Goal: Check status: Check status

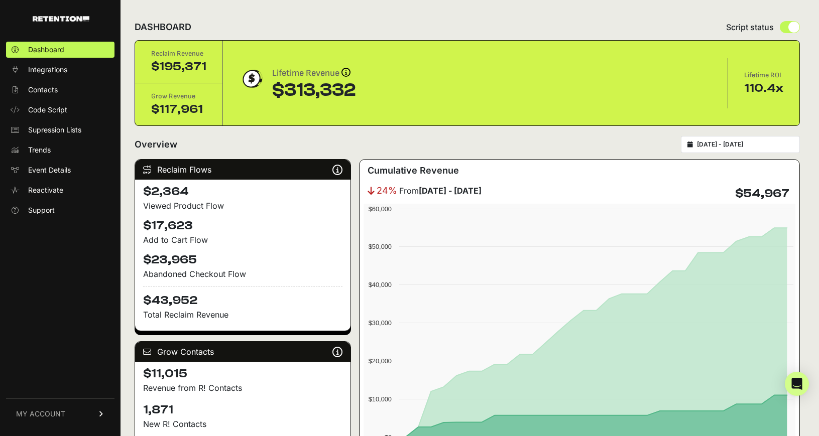
type input "2025-08-24"
type input "[DATE]"
click at [752, 145] on input "2025-08-24 - 2025-09-23" at bounding box center [745, 145] width 96 height 8
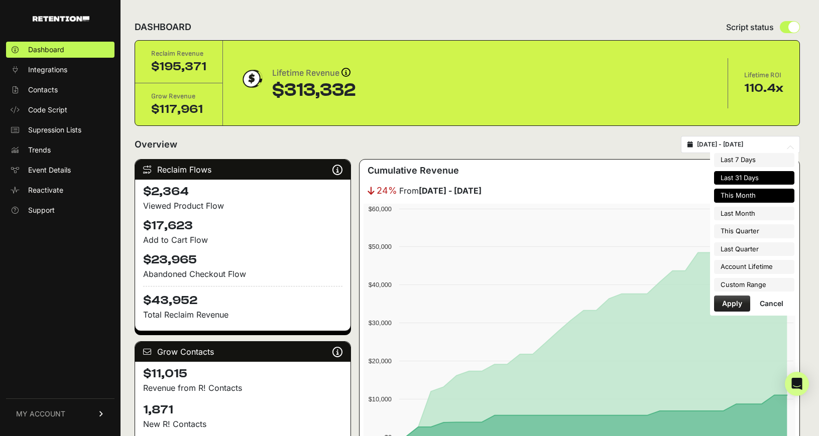
type input "2025-09-01"
type input "[DATE]"
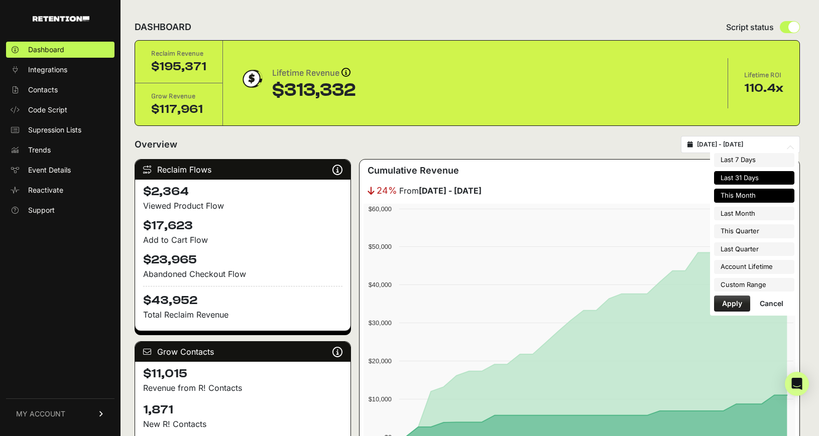
type input "[DATE]"
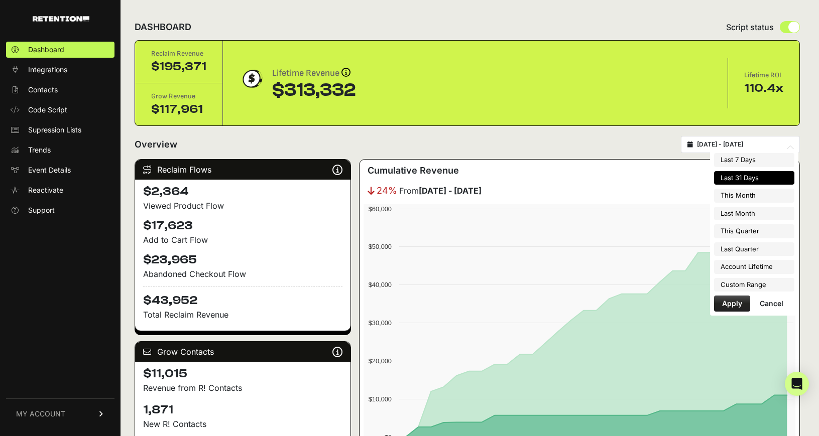
type input "[DATE]"
click at [770, 285] on li "Custom Range" at bounding box center [754, 285] width 80 height 14
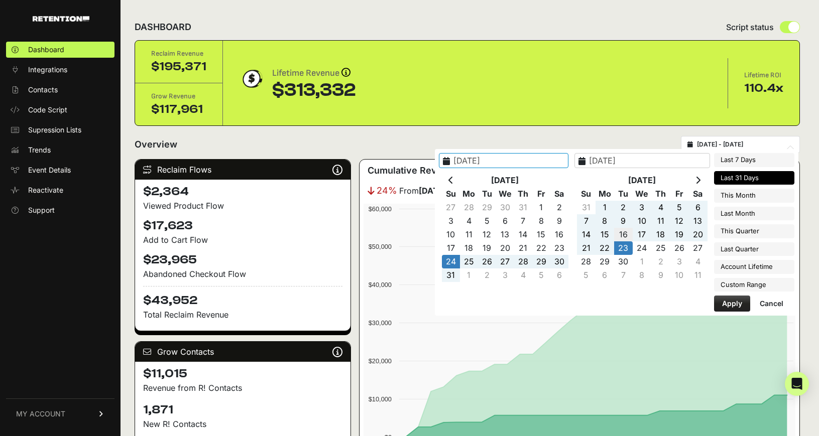
type input "[DATE]"
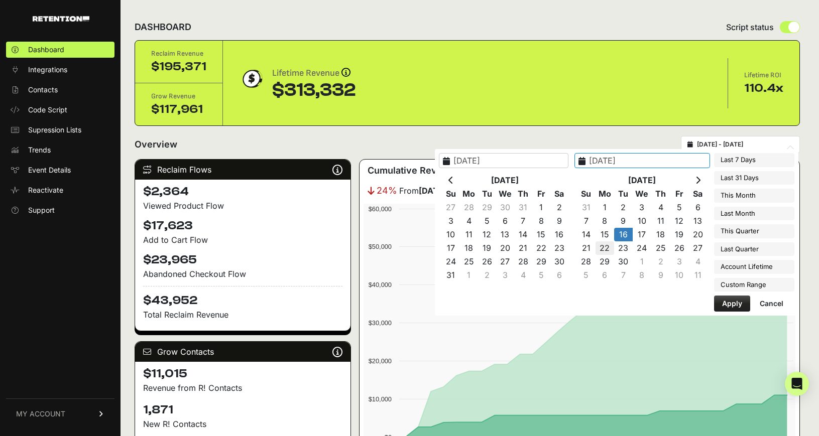
type input "[DATE]"
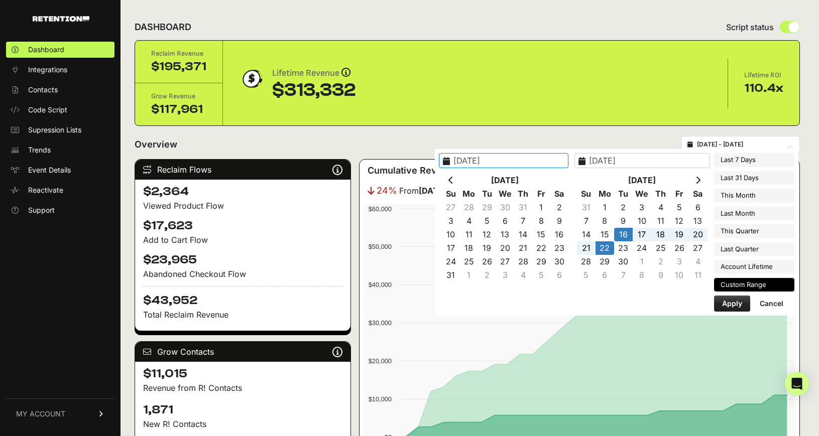
type input "[DATE]"
click at [737, 301] on button "Apply" at bounding box center [732, 304] width 36 height 16
type input "[DATE] - [DATE]"
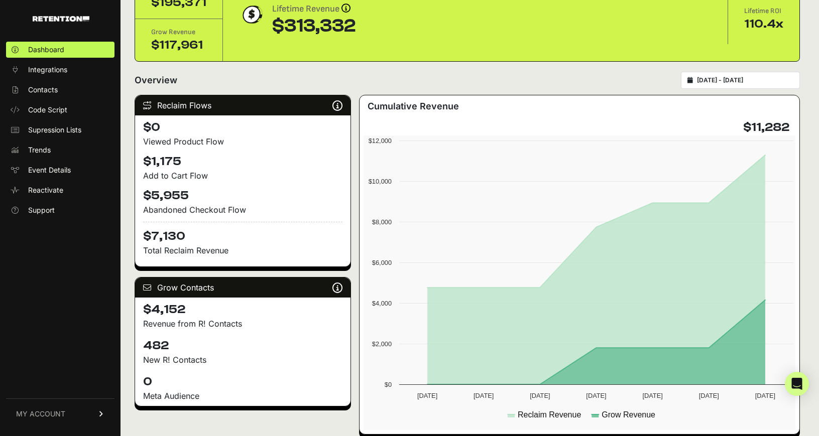
scroll to position [66, 0]
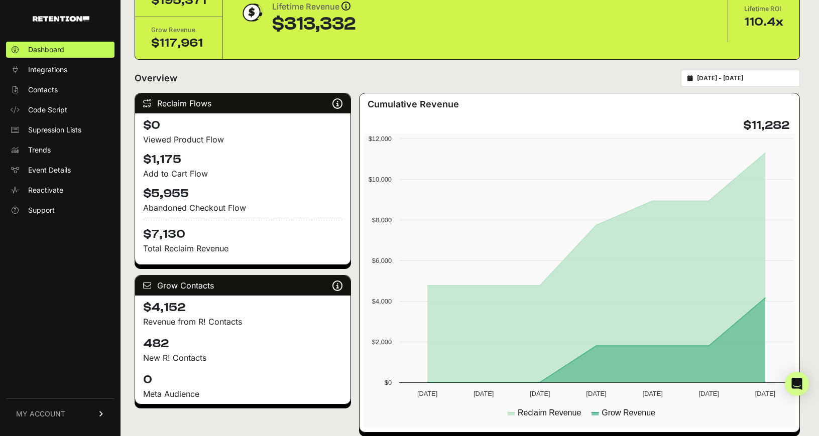
click at [744, 82] on div "[DATE] - [DATE]" at bounding box center [740, 78] width 119 height 17
type input "[DATE]"
click at [743, 78] on input "[DATE] - [DATE]" at bounding box center [745, 78] width 96 height 8
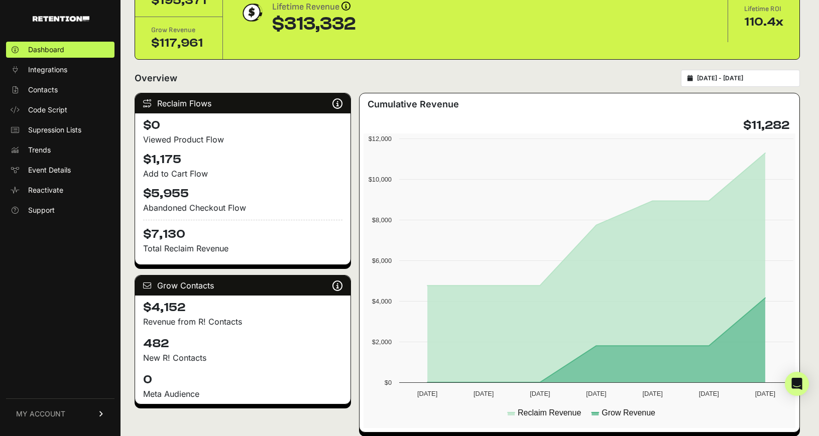
click at [748, 74] on div "[DATE] - [DATE]" at bounding box center [740, 78] width 119 height 17
click at [749, 73] on div "[DATE] - [DATE]" at bounding box center [740, 78] width 119 height 17
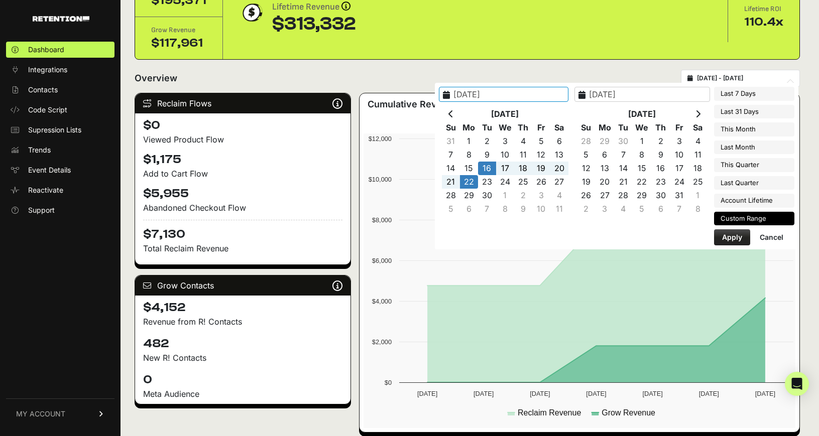
click at [749, 76] on input "[DATE] - [DATE]" at bounding box center [745, 78] width 96 height 8
type input "[DATE]"
type input "2025-08-24"
type input "[DATE]"
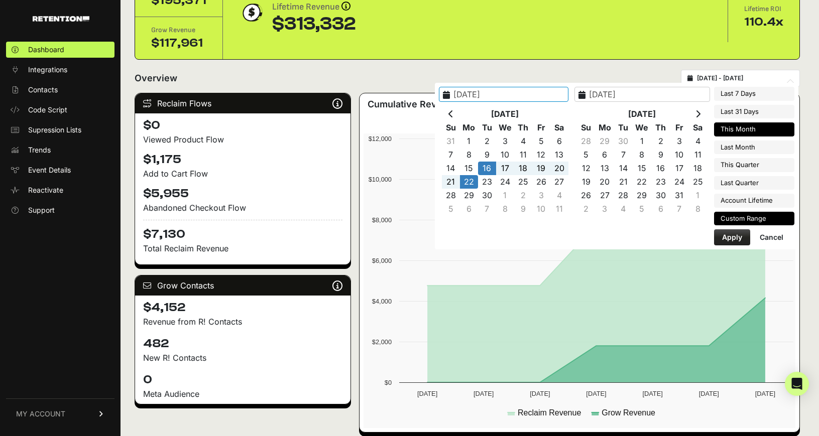
type input "2025-09-01"
type input "2025-09-30"
type input "[DATE]"
type input "2025-08-01"
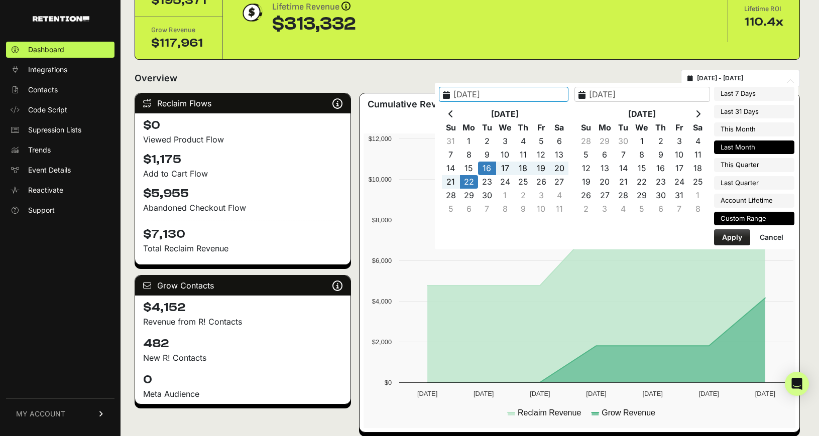
type input "2025-08-31"
type input "[DATE]"
type input "2025-07-01"
type input "2025-09-30"
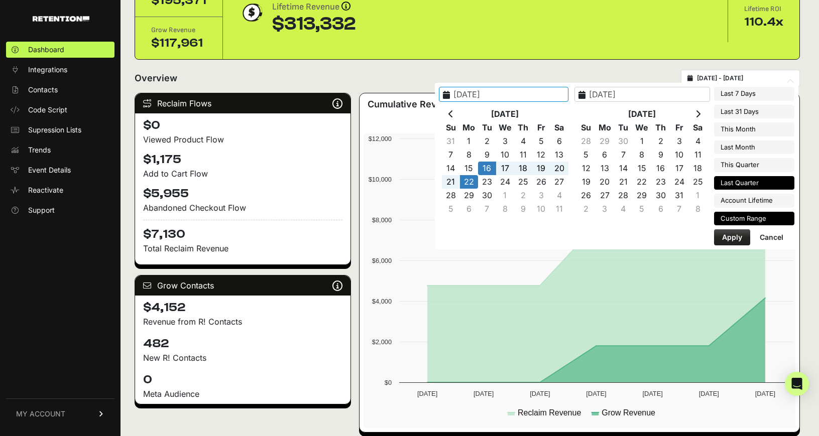
type input "[DATE]"
type input "2025-04-01"
type input "2025-06-30"
type input "2025-09-16"
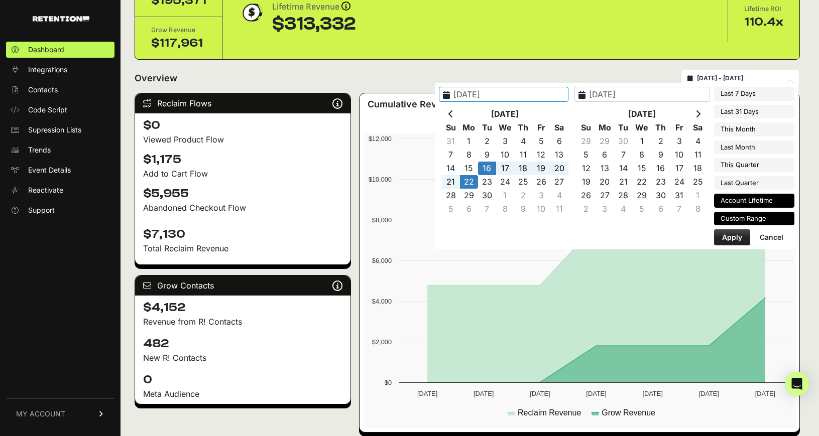
type input "2025-09-22"
type input "2025-03-21"
type input "2025-09-23"
type input "2025-09-16"
type input "2025-09-22"
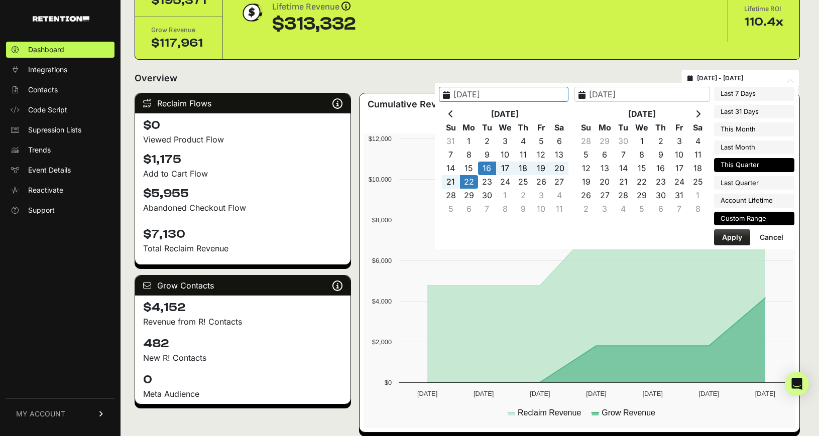
type input "2025-03-21"
type input "2025-09-23"
type input "2025-04-01"
type input "2025-06-30"
type input "2025-07-01"
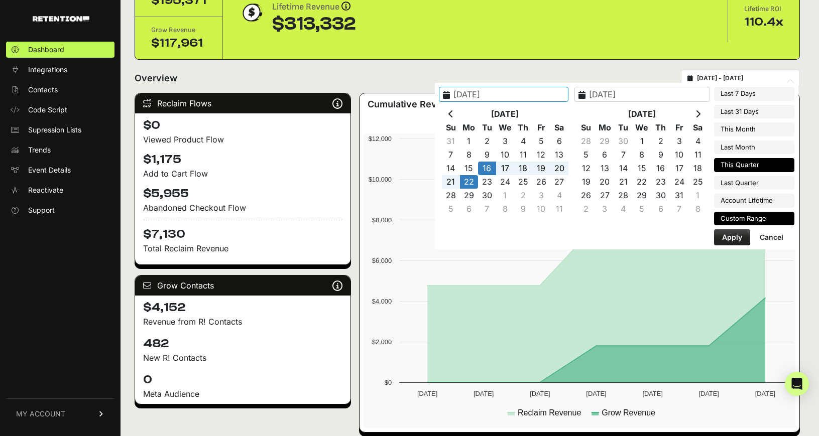
type input "2025-09-30"
type input "2025-10-04"
type input "2025-09-22"
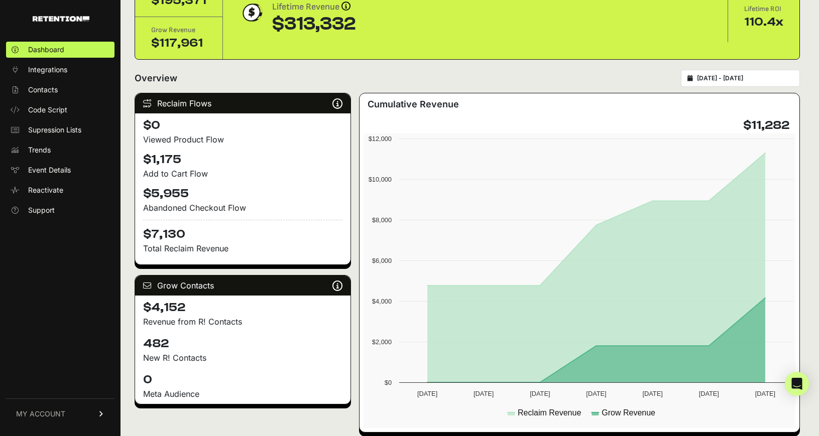
click at [736, 76] on input "2025-09-16 - 2025-09-22" at bounding box center [745, 78] width 96 height 8
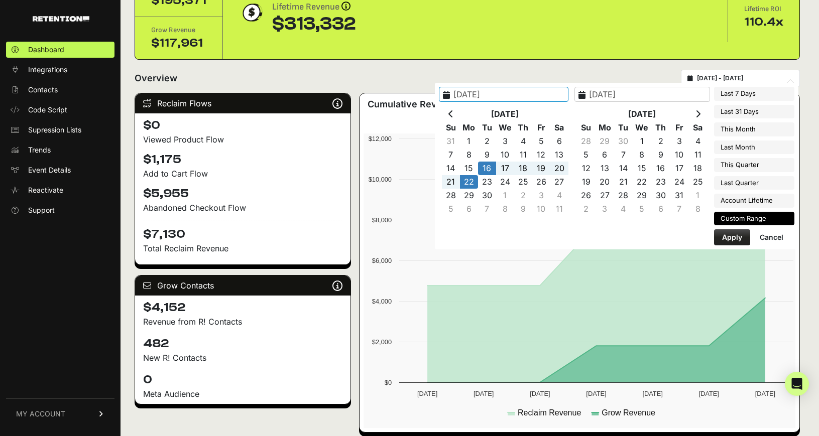
type input "2025-09-17"
type input "2025-09-23"
type input "2025-09-16"
type input "2025-09-22"
type input "[DATE]"
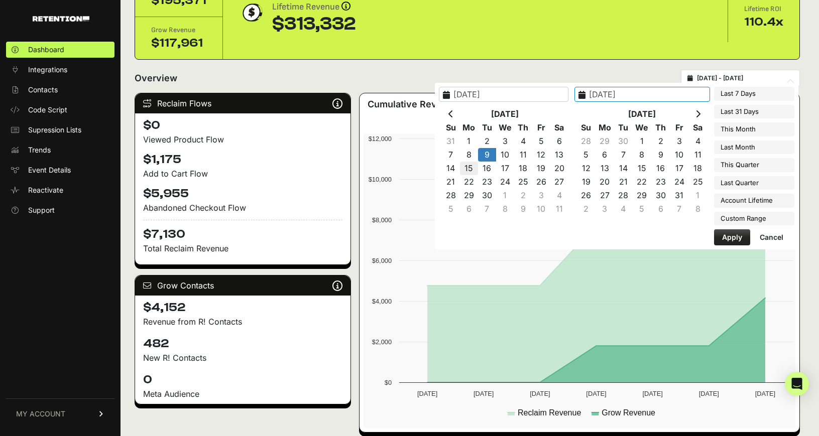
type input "[DATE]"
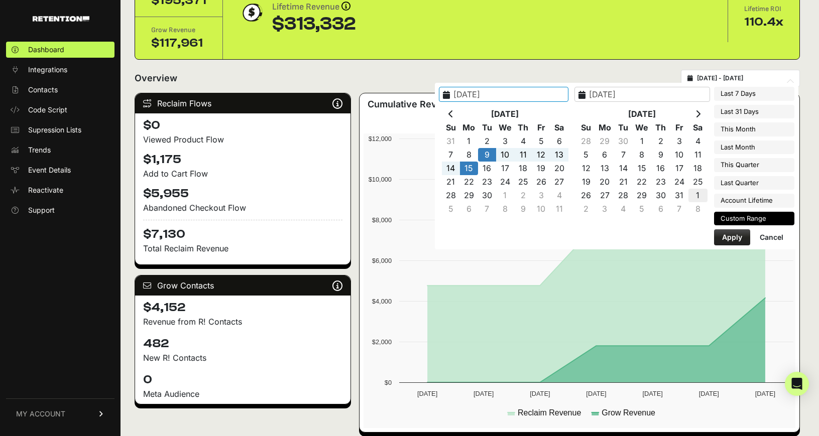
type input "[DATE]"
click at [729, 232] on button "Apply" at bounding box center [732, 237] width 36 height 16
type input "2025-09-09 - 2025-09-15"
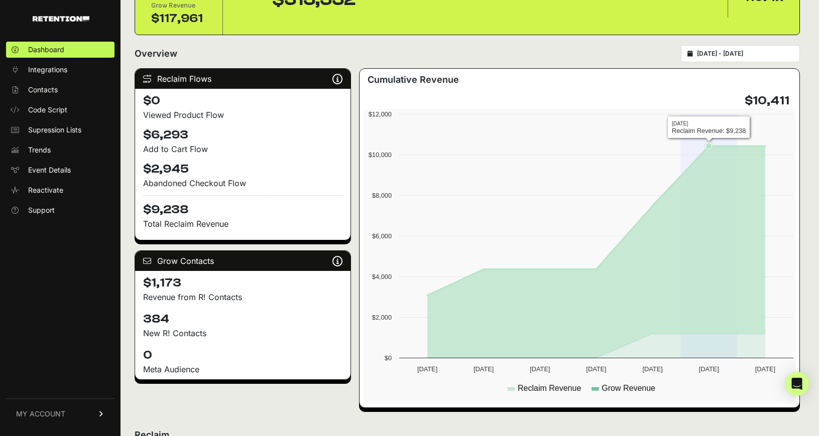
scroll to position [95, 0]
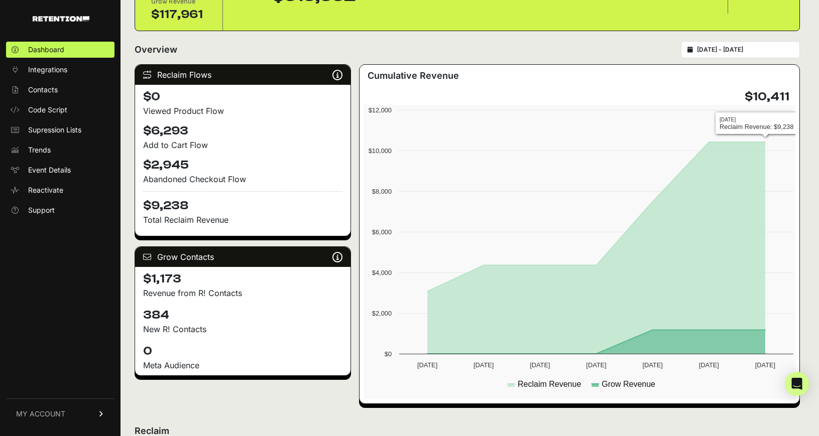
type input "[DATE]"
click at [753, 51] on input "[DATE] - [DATE]" at bounding box center [745, 50] width 96 height 8
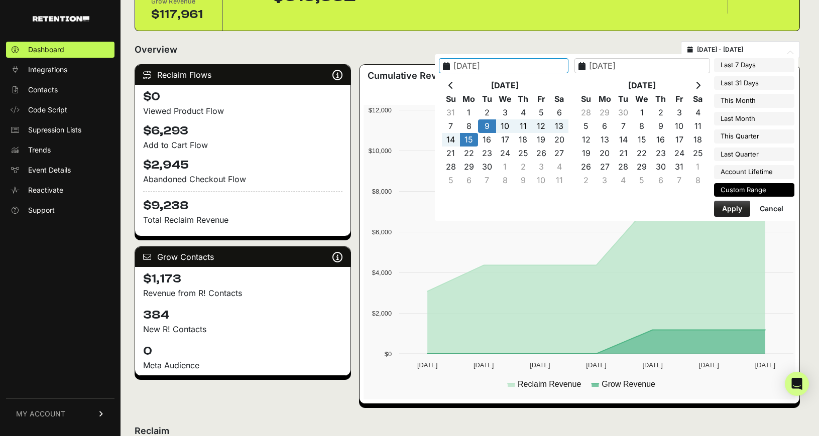
type input "[DATE]"
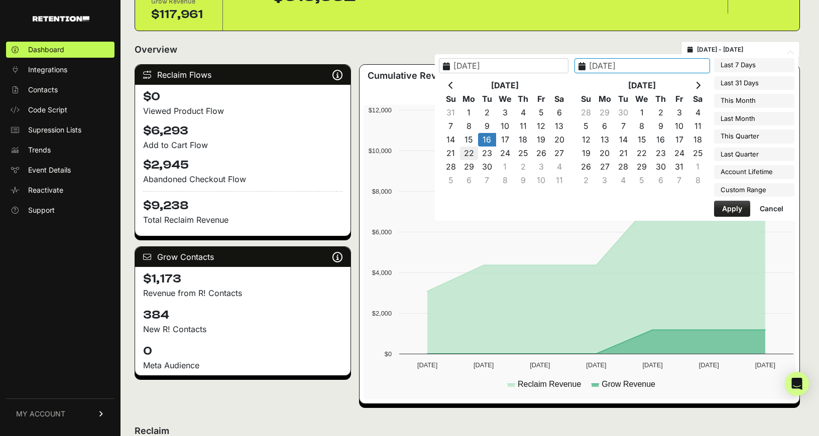
type input "[DATE]"
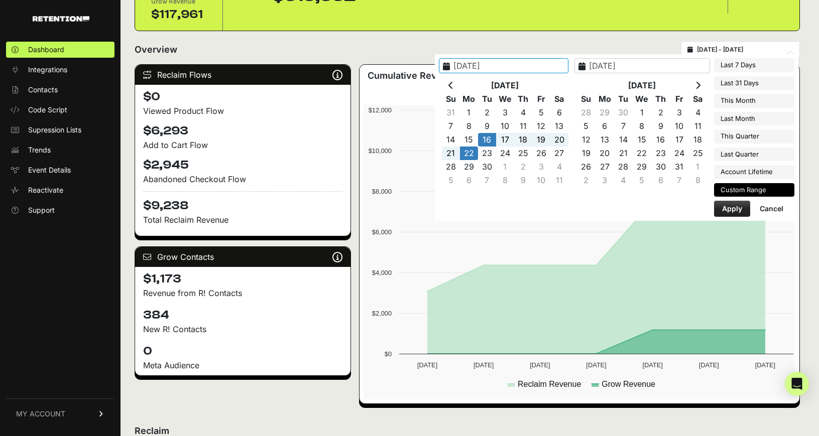
type input "[DATE]"
click at [729, 204] on button "Apply" at bounding box center [732, 209] width 36 height 16
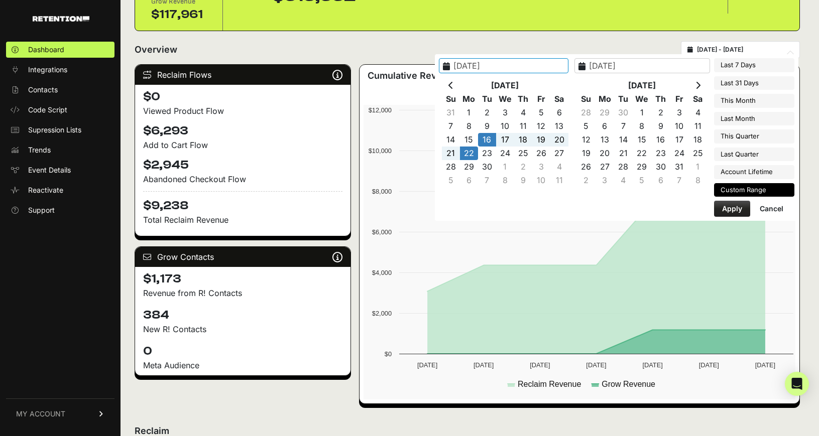
type input "[DATE] - [DATE]"
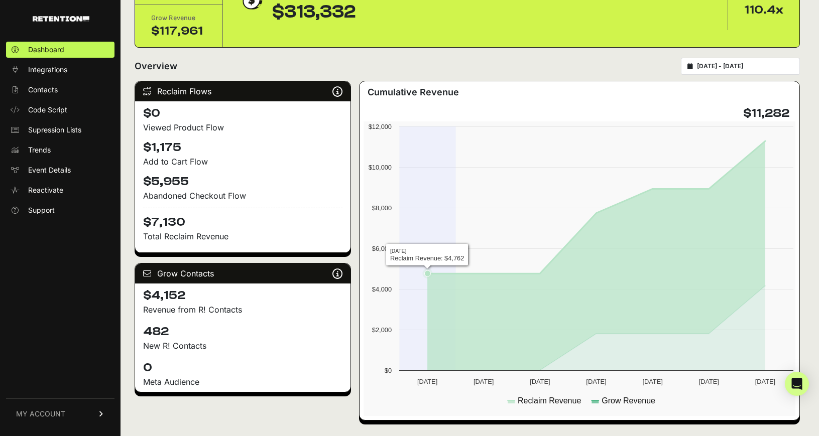
scroll to position [79, 0]
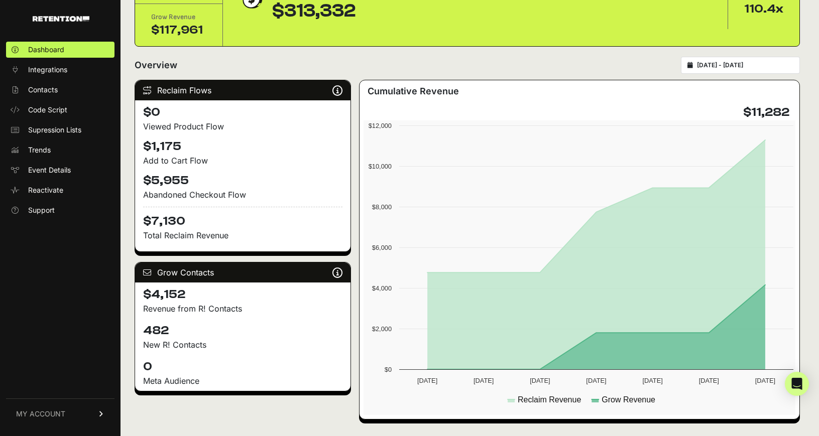
click at [713, 59] on div "[DATE] - [DATE]" at bounding box center [740, 65] width 119 height 17
type input "[DATE]"
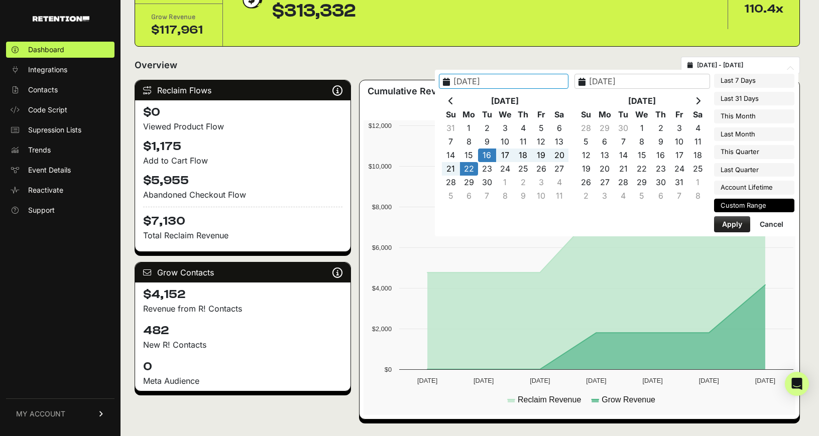
click at [719, 63] on input "2025-09-16 - 2025-09-22" at bounding box center [745, 65] width 96 height 8
type input "[DATE]"
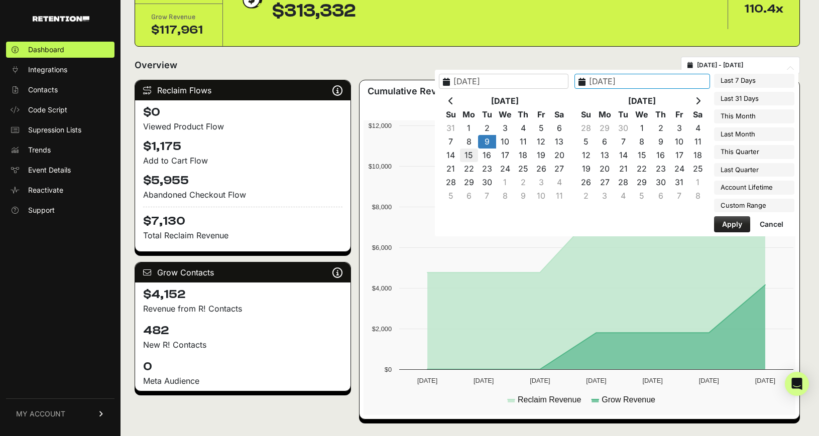
type input "[DATE]"
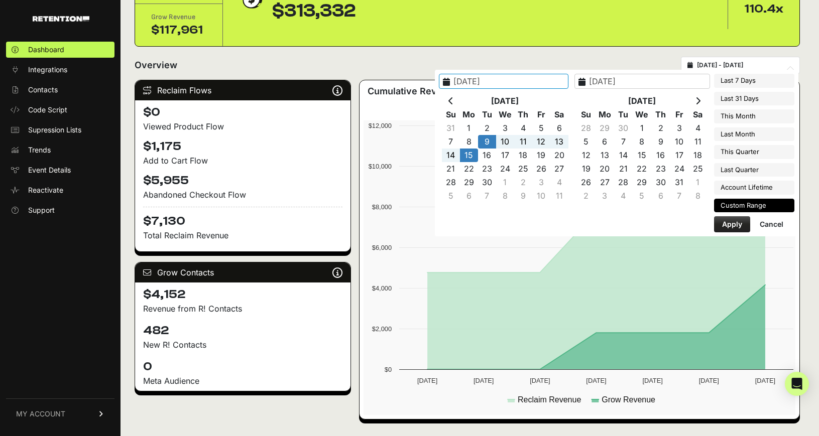
type input "2025-03-21"
type input "2025-09-23"
type input "[DATE]"
click at [733, 223] on button "Apply" at bounding box center [732, 224] width 36 height 16
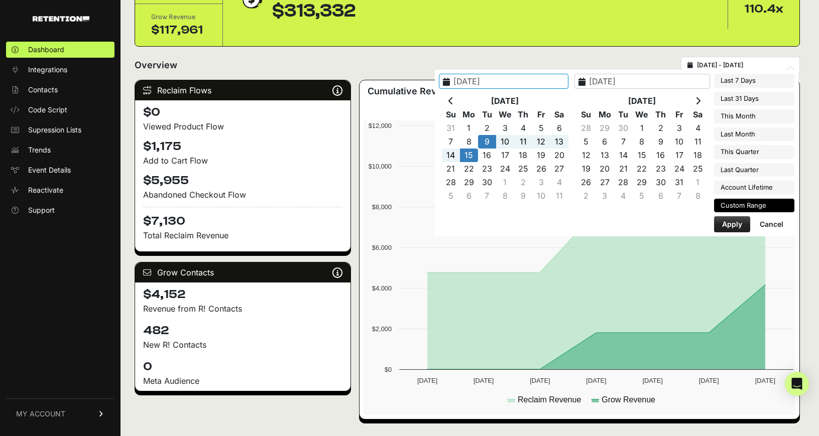
type input "[DATE] - [DATE]"
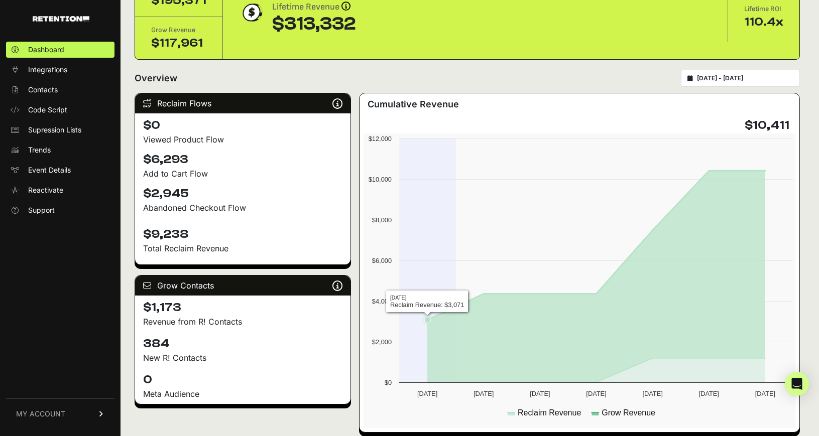
scroll to position [67, 0]
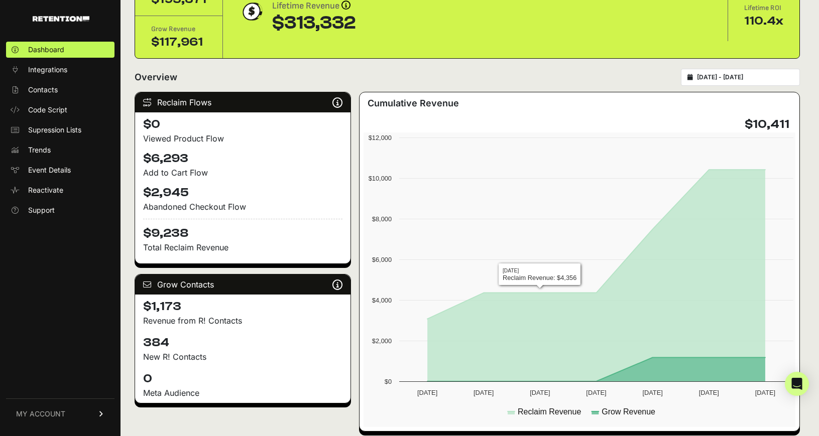
type input "[DATE]"
click at [726, 75] on input "[DATE] - [DATE]" at bounding box center [745, 77] width 96 height 8
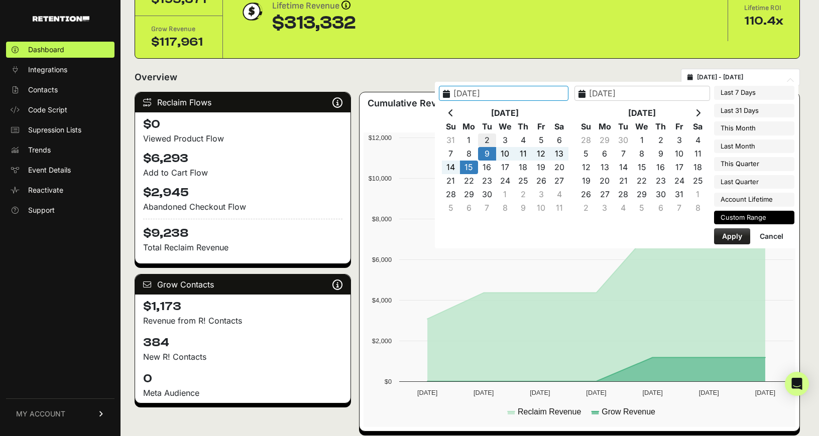
type input "[DATE]"
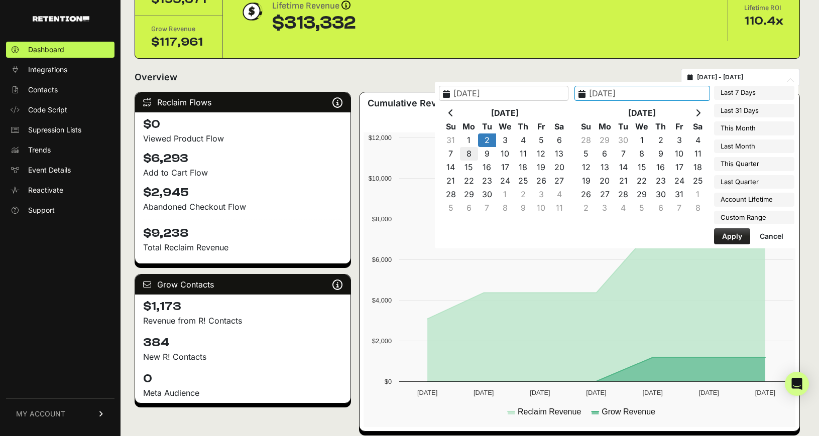
type input "[DATE]"
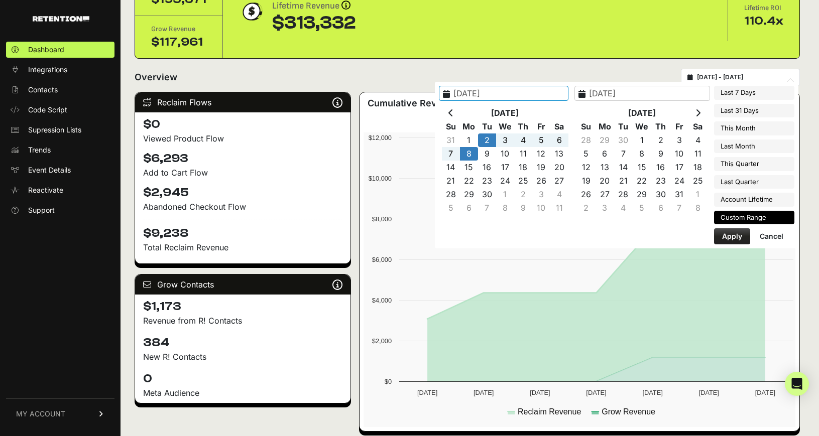
click at [737, 234] on button "Apply" at bounding box center [732, 236] width 36 height 16
type input "[DATE] - [DATE]"
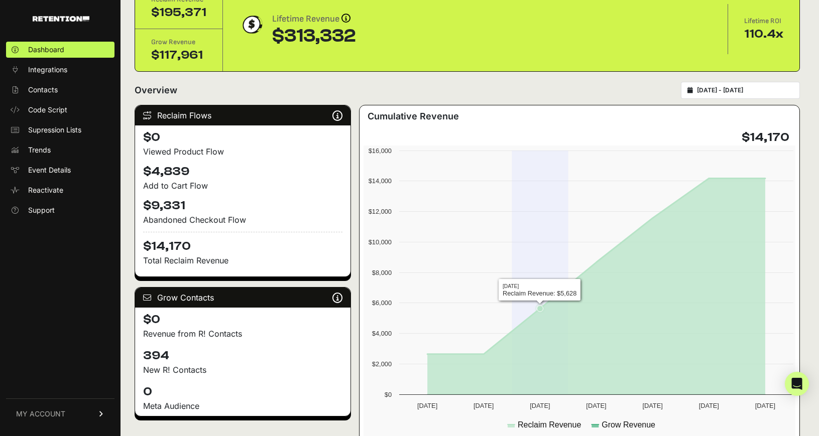
scroll to position [54, 0]
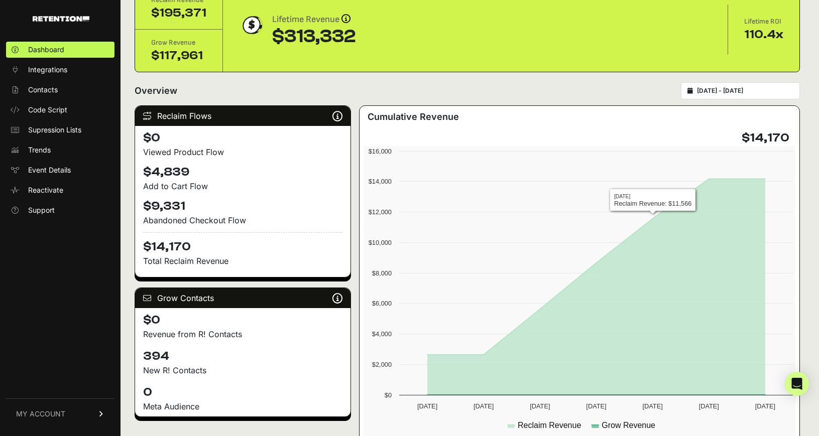
type input "2025-09-02"
type input "2025-09-08"
click at [716, 90] on input "2025-09-02 - 2025-09-08" at bounding box center [745, 91] width 96 height 8
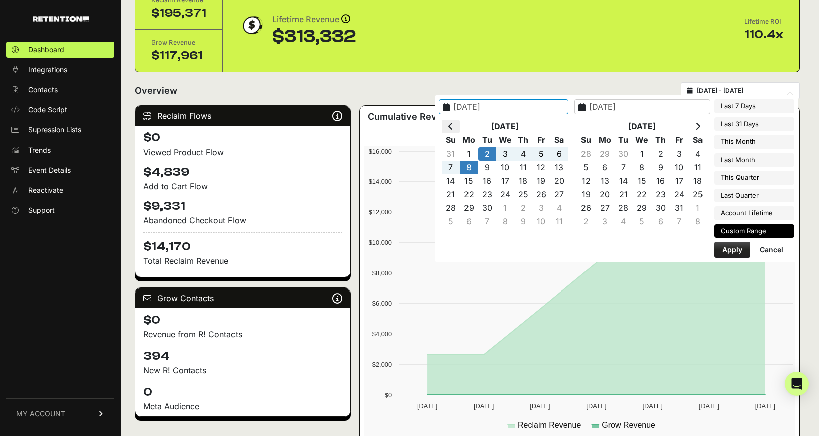
click at [449, 122] on th at bounding box center [451, 127] width 18 height 14
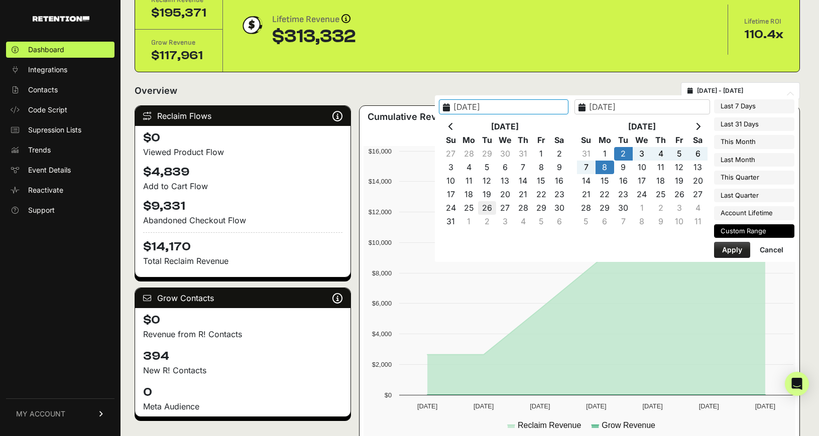
type input "2025-08-26"
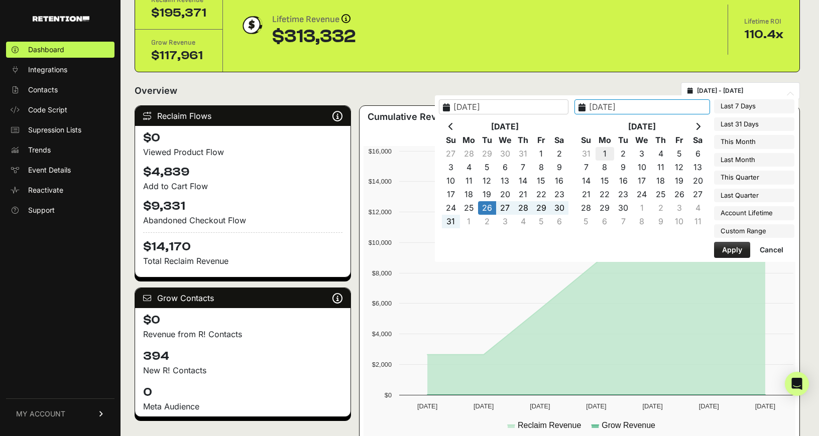
type input "2025-09-01"
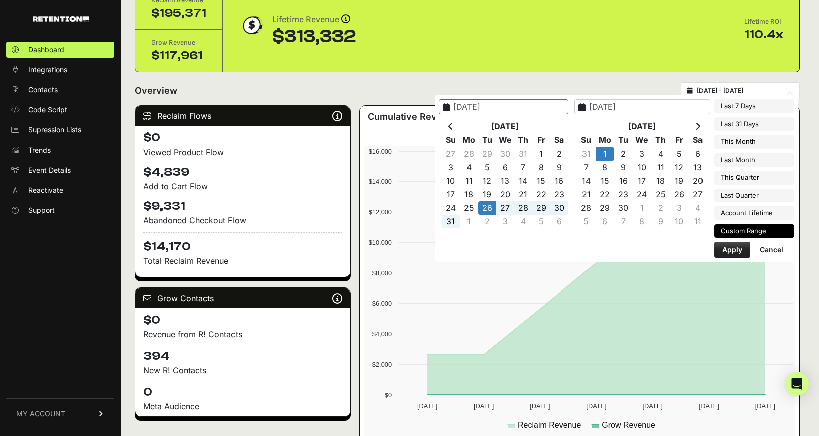
type input "2025-08-26"
click at [726, 250] on button "Apply" at bounding box center [732, 250] width 36 height 16
type input "2025-08-26 - 2025-09-01"
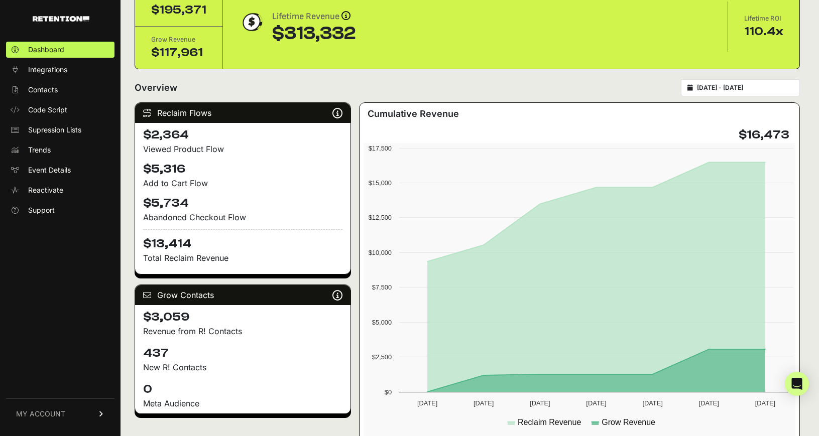
scroll to position [22, 0]
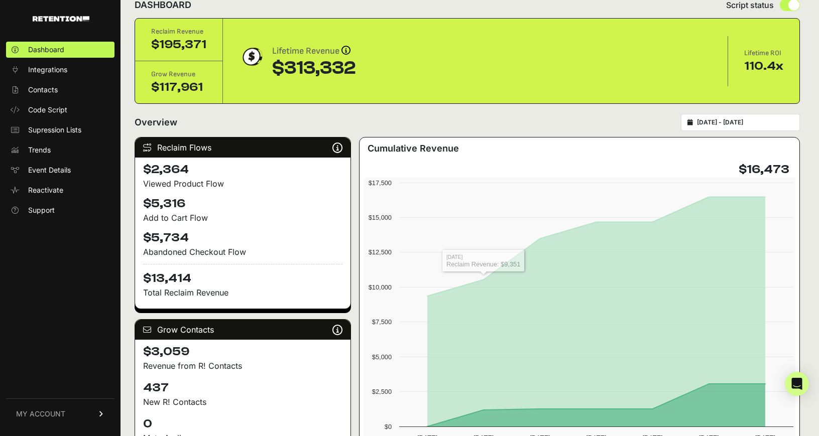
type input "[DATE]"
click at [731, 122] on input "[DATE] - [DATE]" at bounding box center [745, 123] width 96 height 8
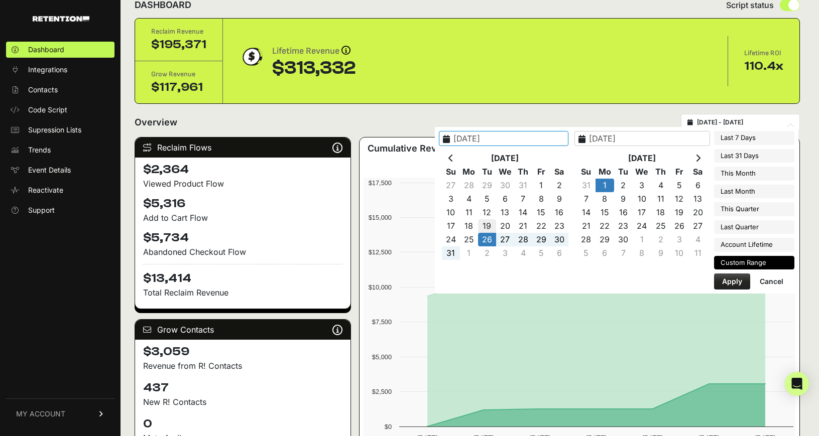
type input "[DATE]"
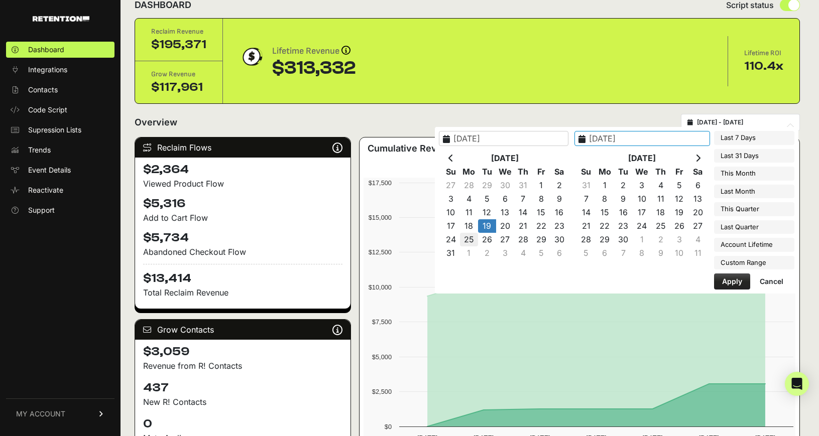
type input "[DATE]"
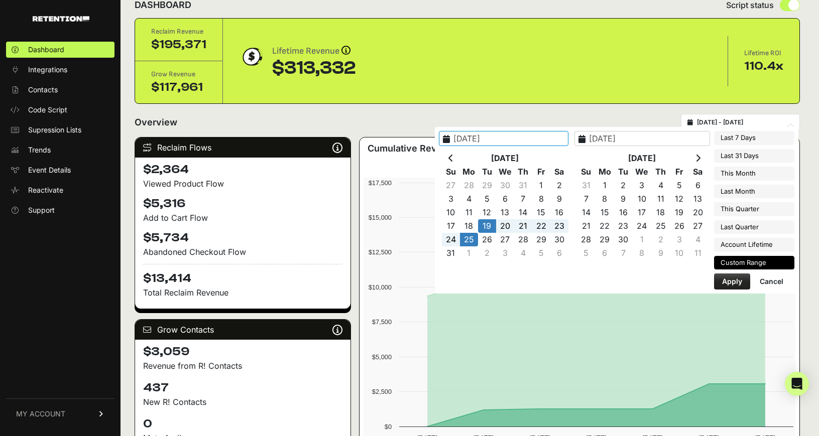
type input "[DATE]"
click at [726, 278] on button "Apply" at bounding box center [732, 282] width 36 height 16
type input "[DATE] - [DATE]"
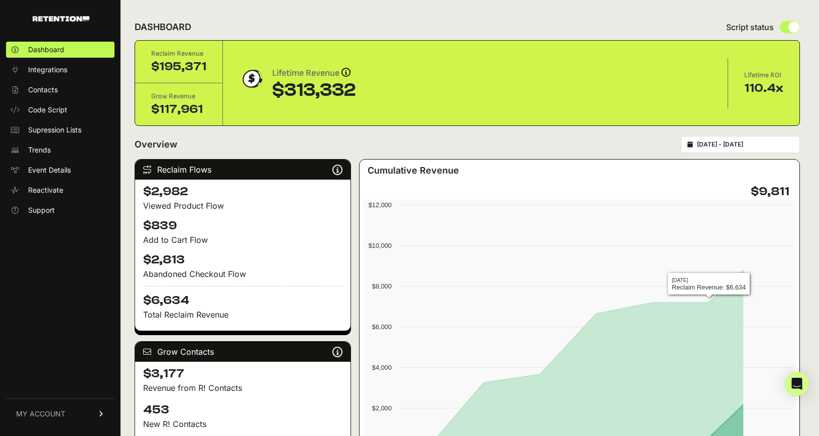
type input "[DATE]"
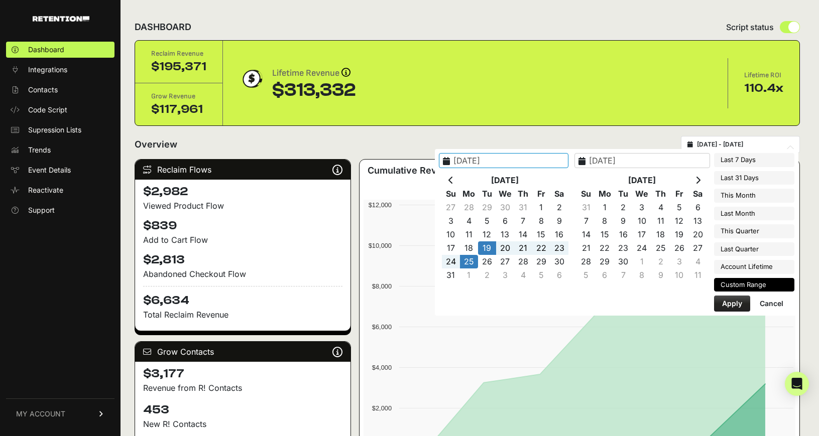
click at [728, 144] on input "[DATE] - [DATE]" at bounding box center [745, 145] width 96 height 8
type input "[DATE]"
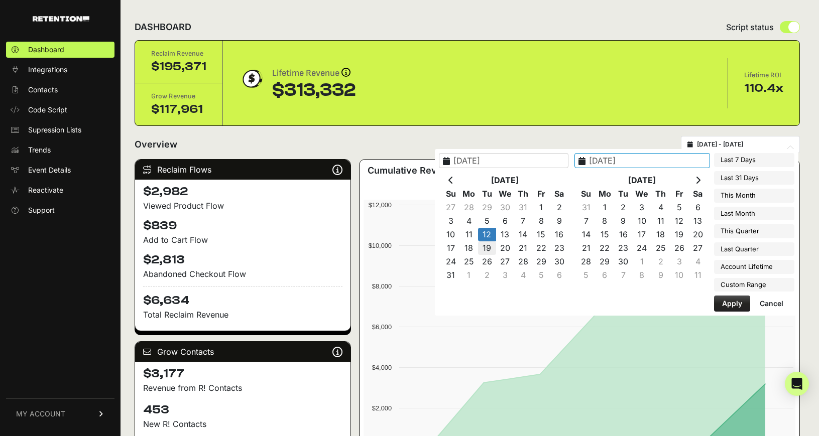
type input "[DATE]"
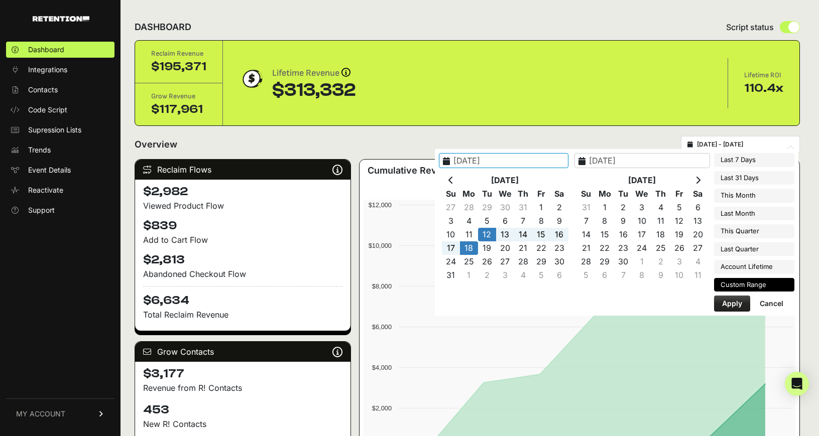
type input "[DATE]"
click at [736, 302] on button "Apply" at bounding box center [732, 304] width 36 height 16
type input "2025-08-12 - 2025-08-18"
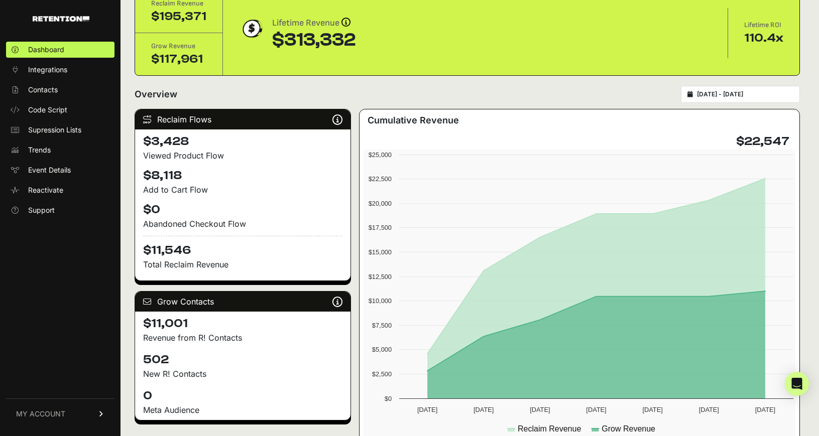
scroll to position [49, 0]
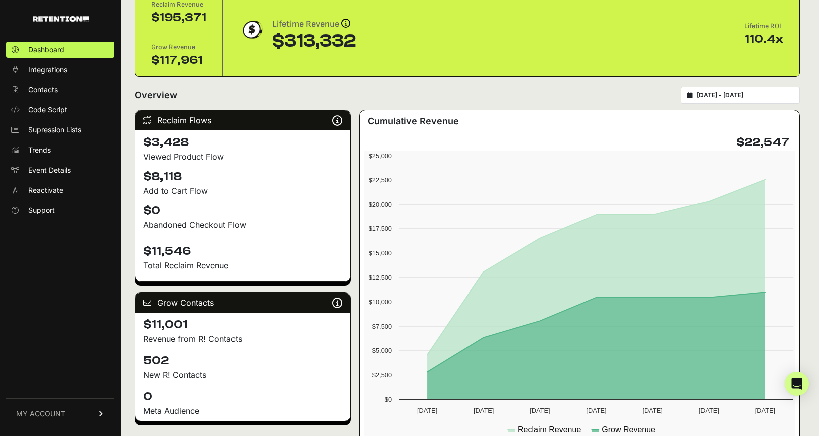
type input "[DATE]"
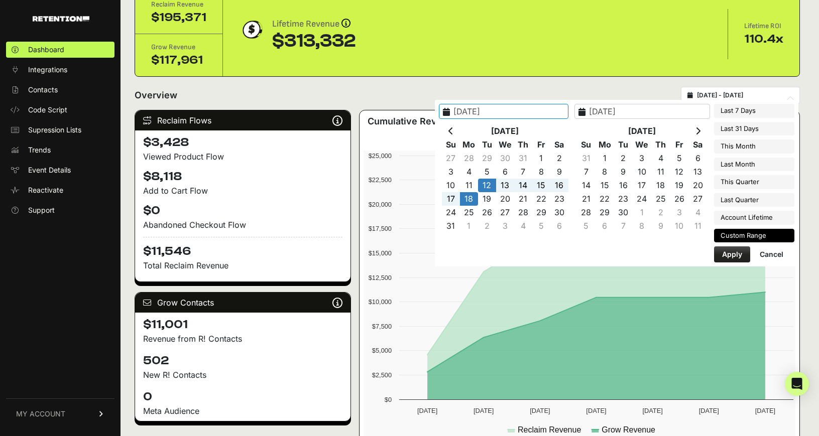
click at [737, 95] on input "2025-08-12 - 2025-08-18" at bounding box center [745, 95] width 96 height 8
type input "[DATE]"
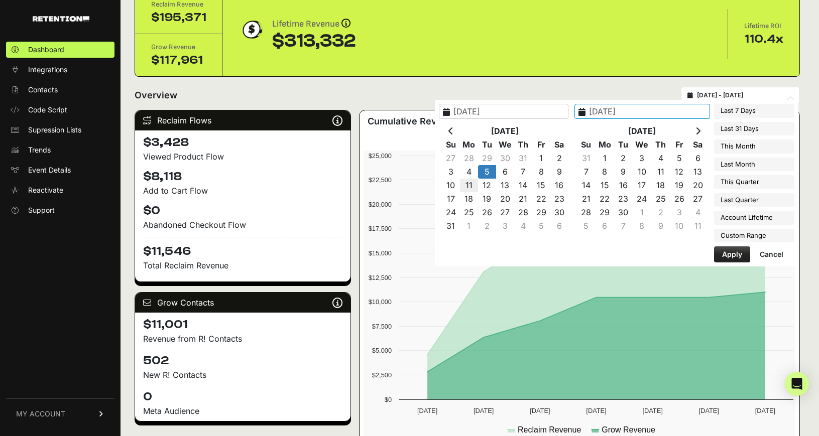
type input "[DATE]"
click at [724, 254] on button "Apply" at bounding box center [732, 255] width 36 height 16
type input "[DATE] - [DATE]"
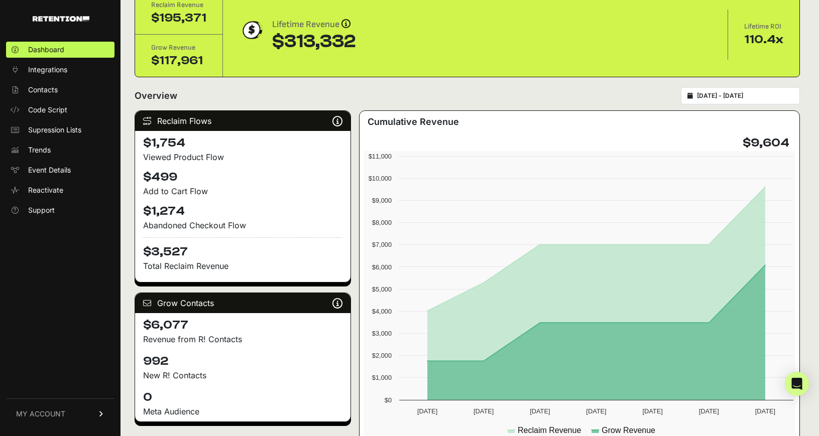
scroll to position [50, 0]
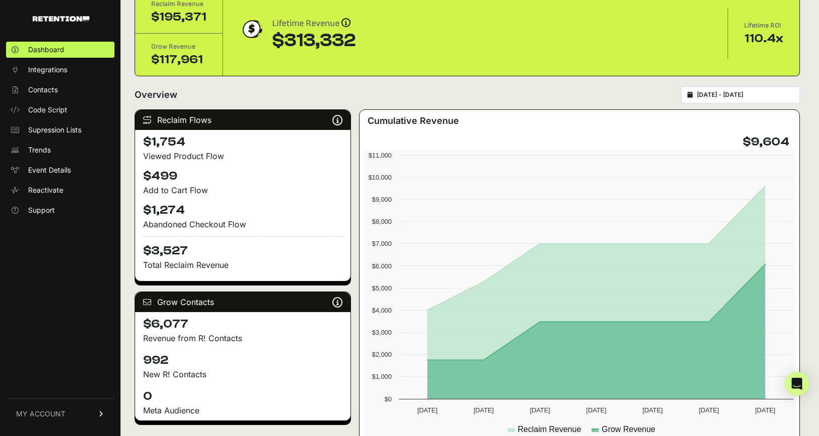
click at [760, 99] on div "[DATE] - [DATE]" at bounding box center [740, 94] width 119 height 17
type input "[DATE]"
click at [757, 97] on input "[DATE] - [DATE]" at bounding box center [745, 95] width 96 height 8
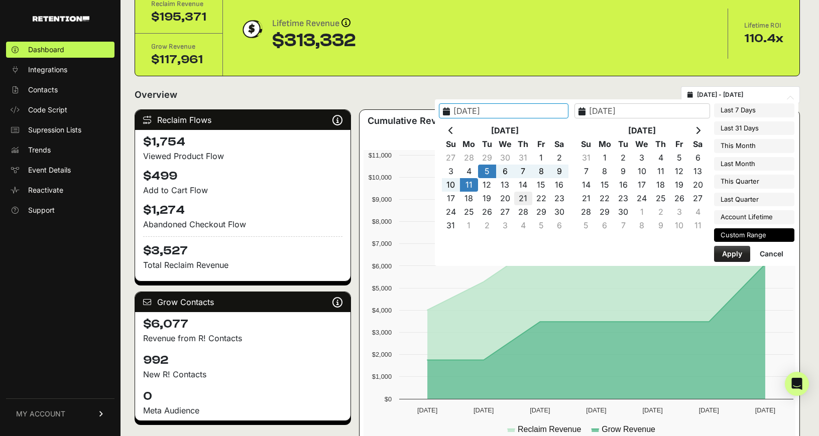
type input "[DATE]"
click at [448, 131] on icon at bounding box center [450, 131] width 5 height 8
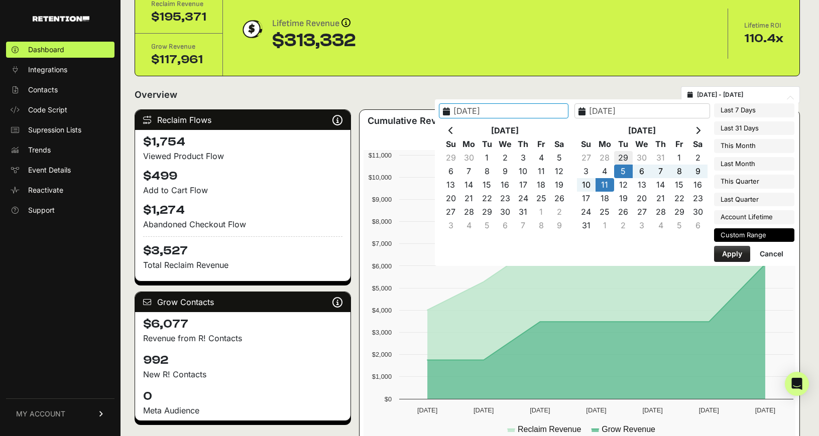
type input "[DATE]"
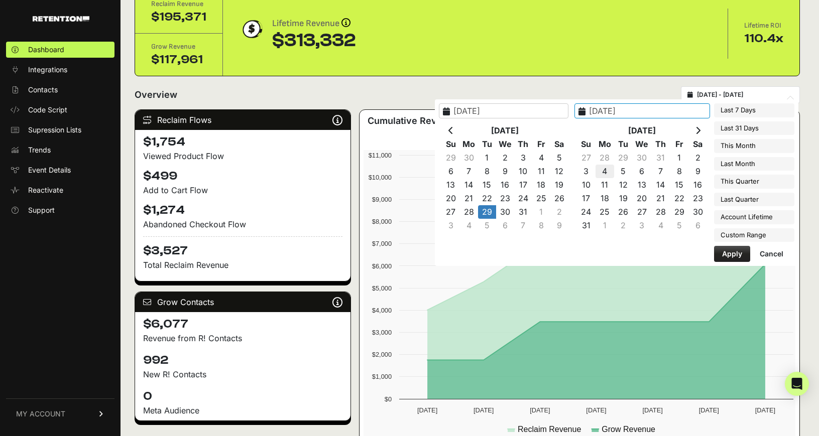
type input "[DATE]"
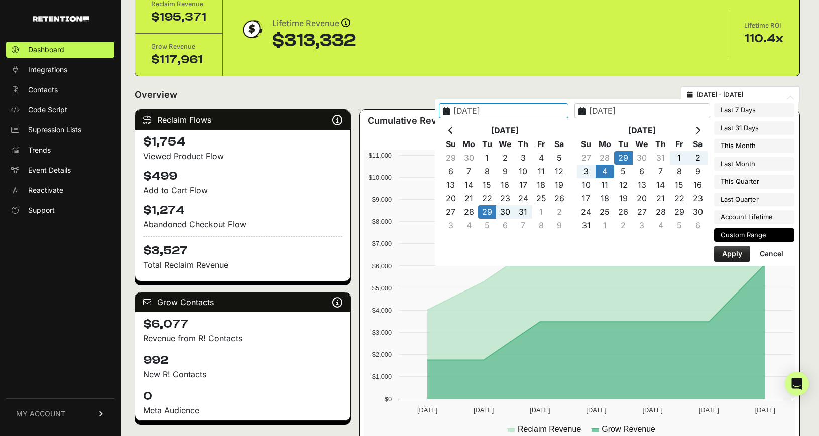
type input "[DATE]"
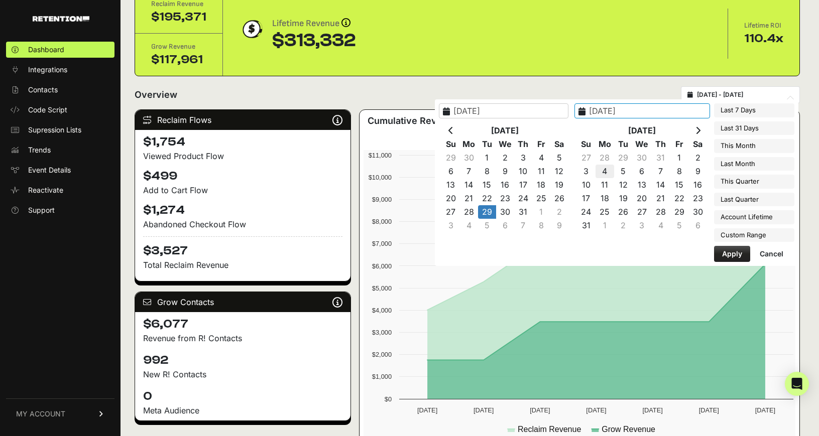
type input "[DATE]"
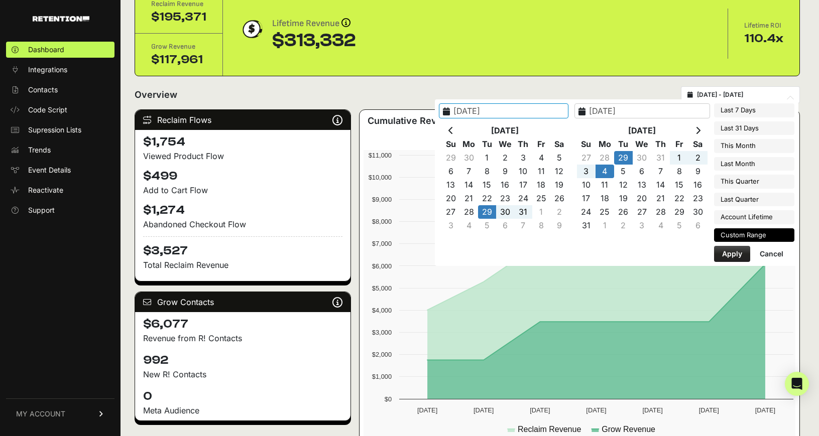
type input "2025-07-29"
type input "2025-08-04"
type input "2025-07-29"
click at [730, 251] on button "Apply" at bounding box center [732, 254] width 36 height 16
type input "2025-07-29 - 2025-08-04"
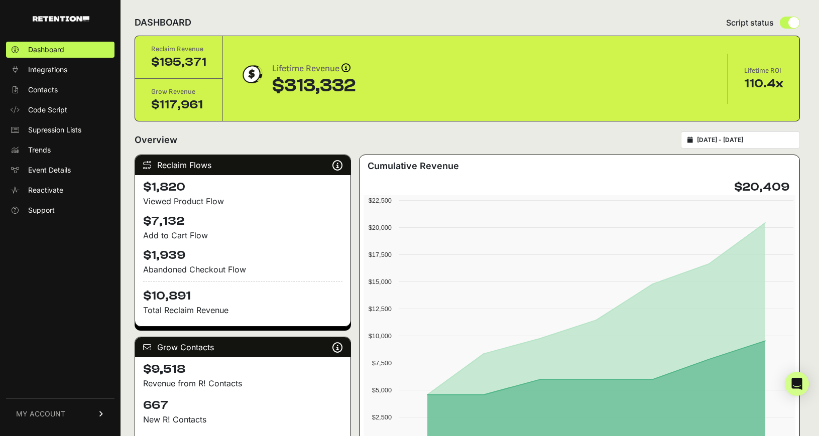
scroll to position [4, 0]
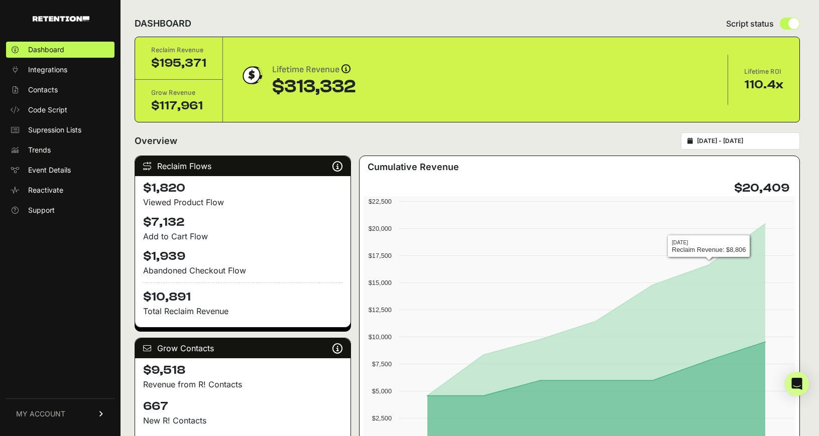
click at [731, 135] on div "[DATE] - [DATE]" at bounding box center [740, 141] width 119 height 17
type input "[DATE]"
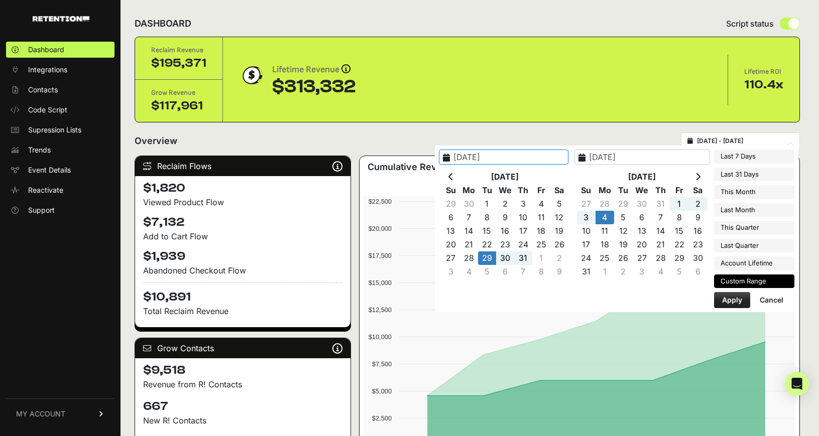
click at [731, 141] on input "[DATE] - [DATE]" at bounding box center [745, 141] width 96 height 8
type input "[DATE]"
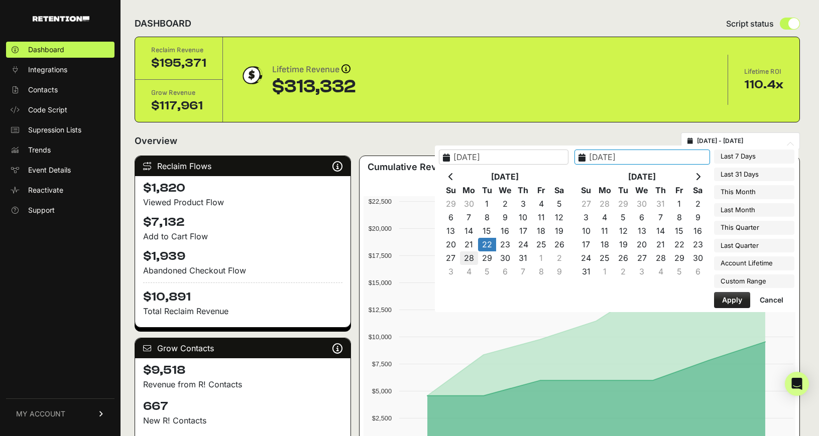
type input "[DATE]"
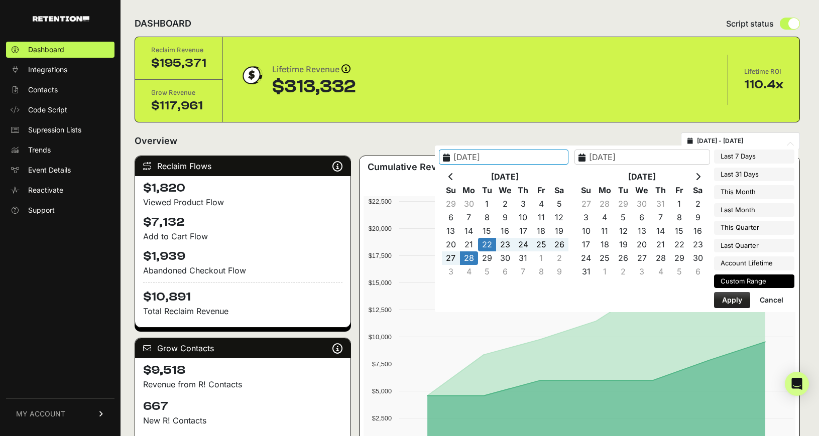
type input "[DATE]"
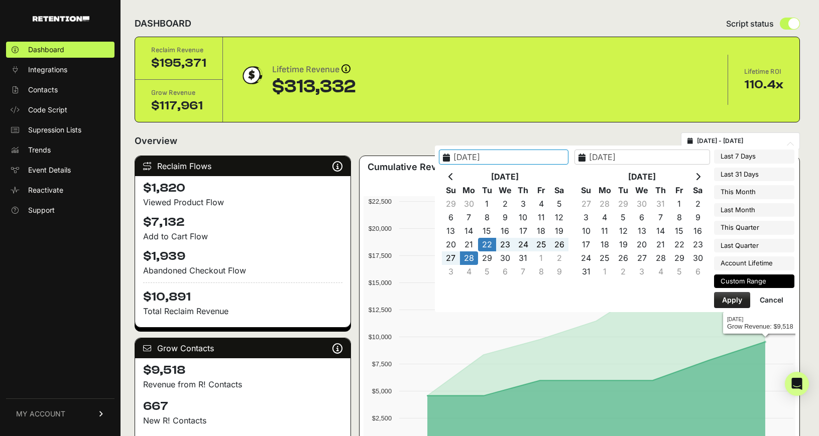
click at [736, 300] on button "Apply" at bounding box center [732, 300] width 36 height 16
type input "2025-07-22 - 2025-07-28"
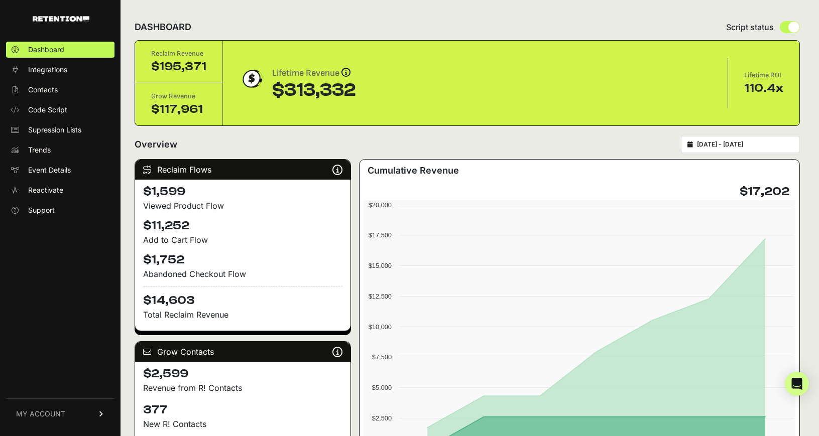
type input "2025-07-22"
type input "2025-07-28"
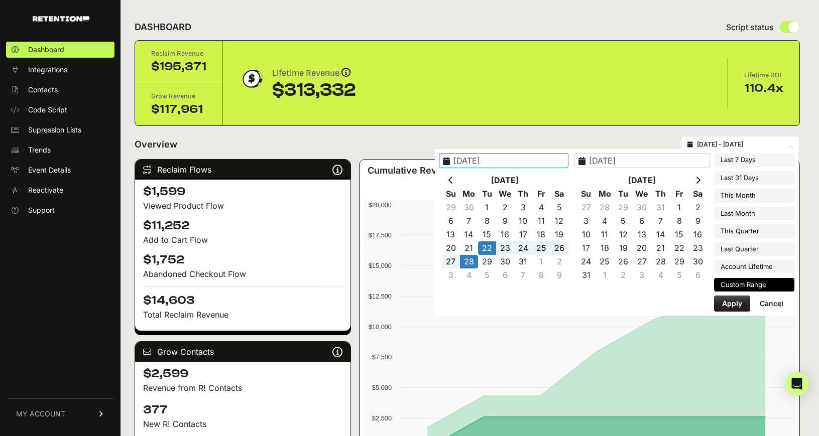
click at [746, 143] on input "2025-07-22 - 2025-07-28" at bounding box center [745, 145] width 96 height 8
click at [699, 184] on th at bounding box center [697, 181] width 19 height 14
type input "[DATE]"
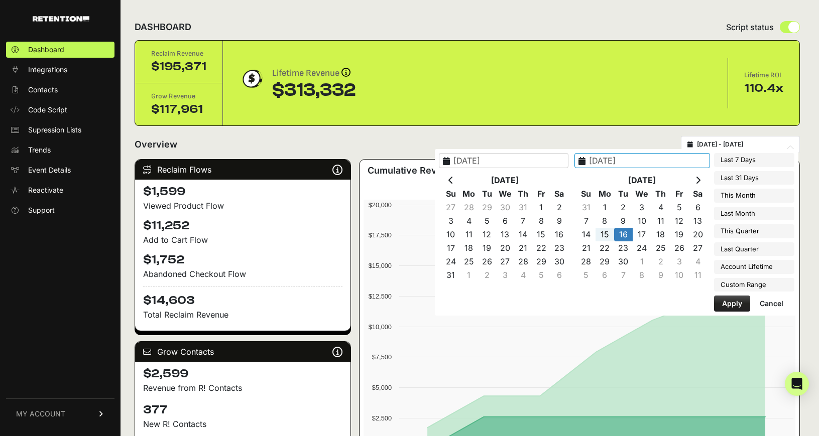
type input "[DATE]"
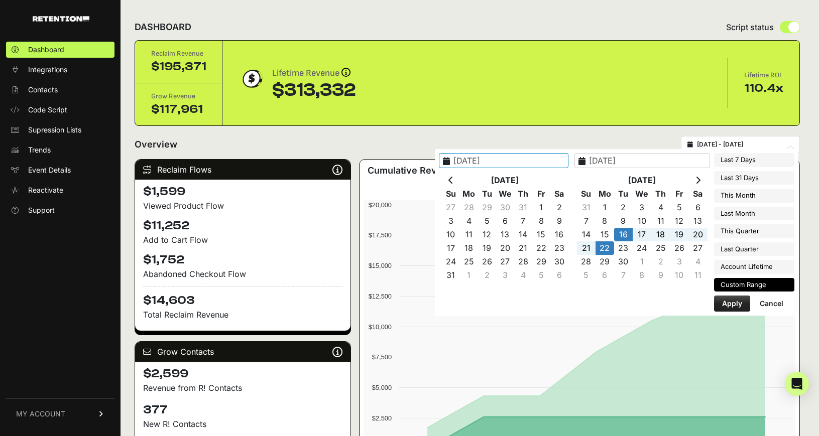
type input "[DATE]"
click at [726, 304] on button "Apply" at bounding box center [732, 304] width 36 height 16
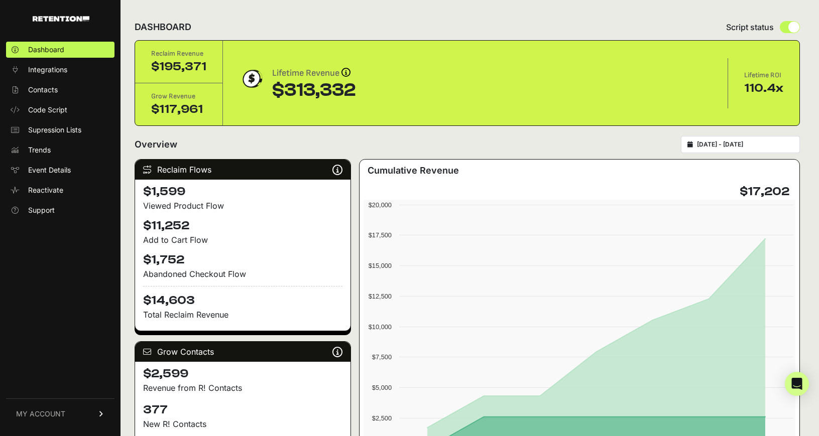
type input "[DATE] - [DATE]"
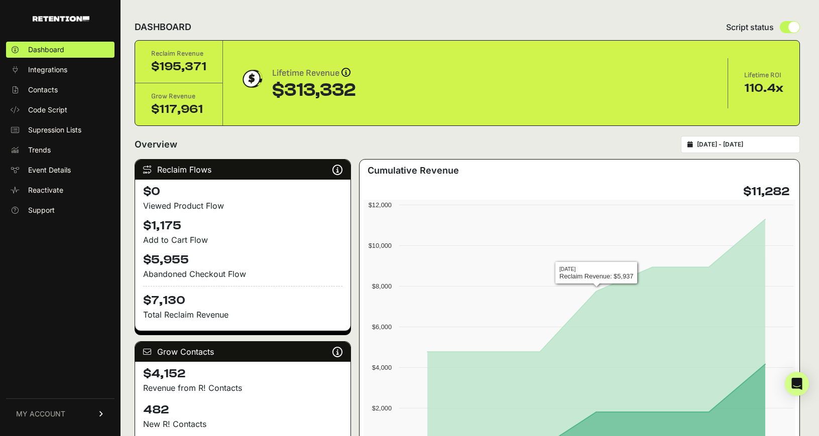
type input "[DATE]"
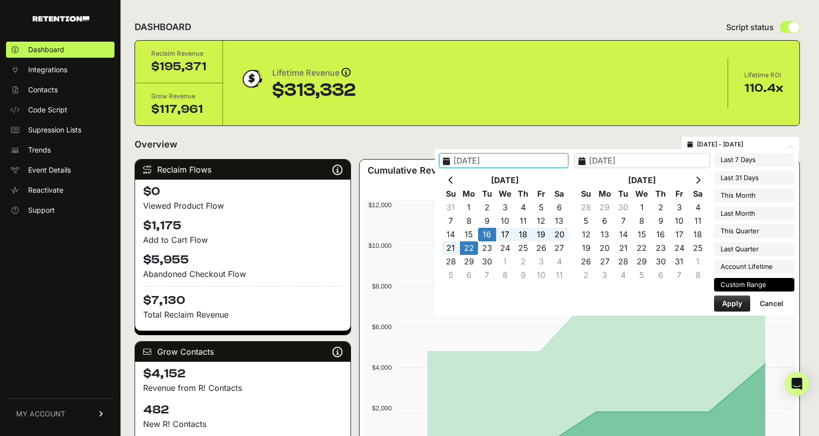
click at [728, 145] on input "[DATE] - [DATE]" at bounding box center [745, 145] width 96 height 8
type input "[DATE]"
